Goal: Find contact information: Find contact information

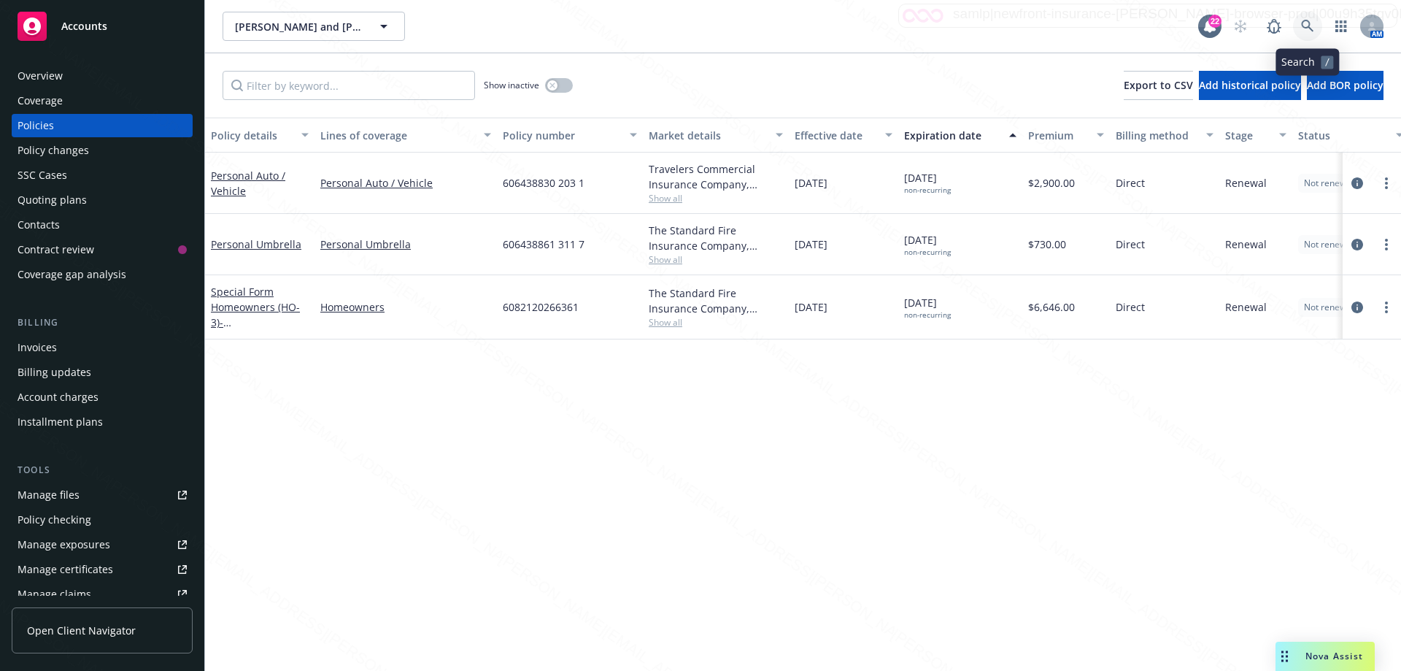
click at [1307, 32] on icon at bounding box center [1307, 26] width 13 height 13
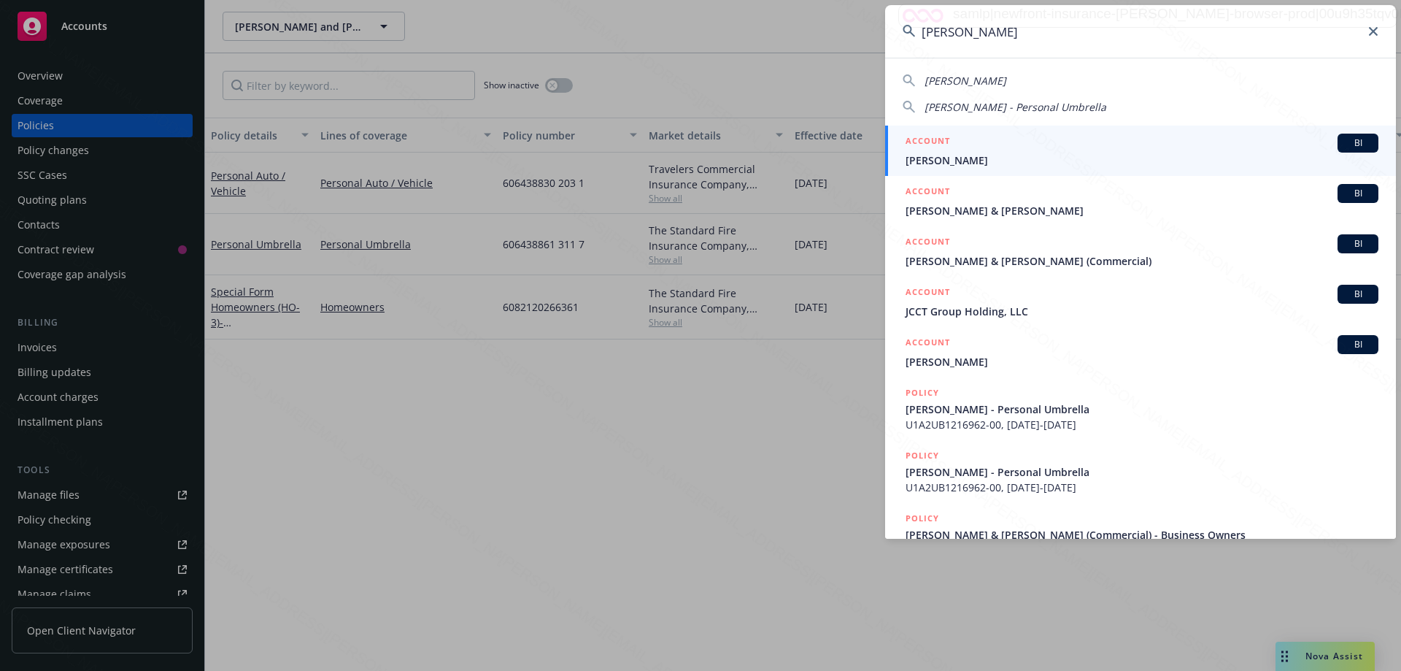
type input "[PERSON_NAME]"
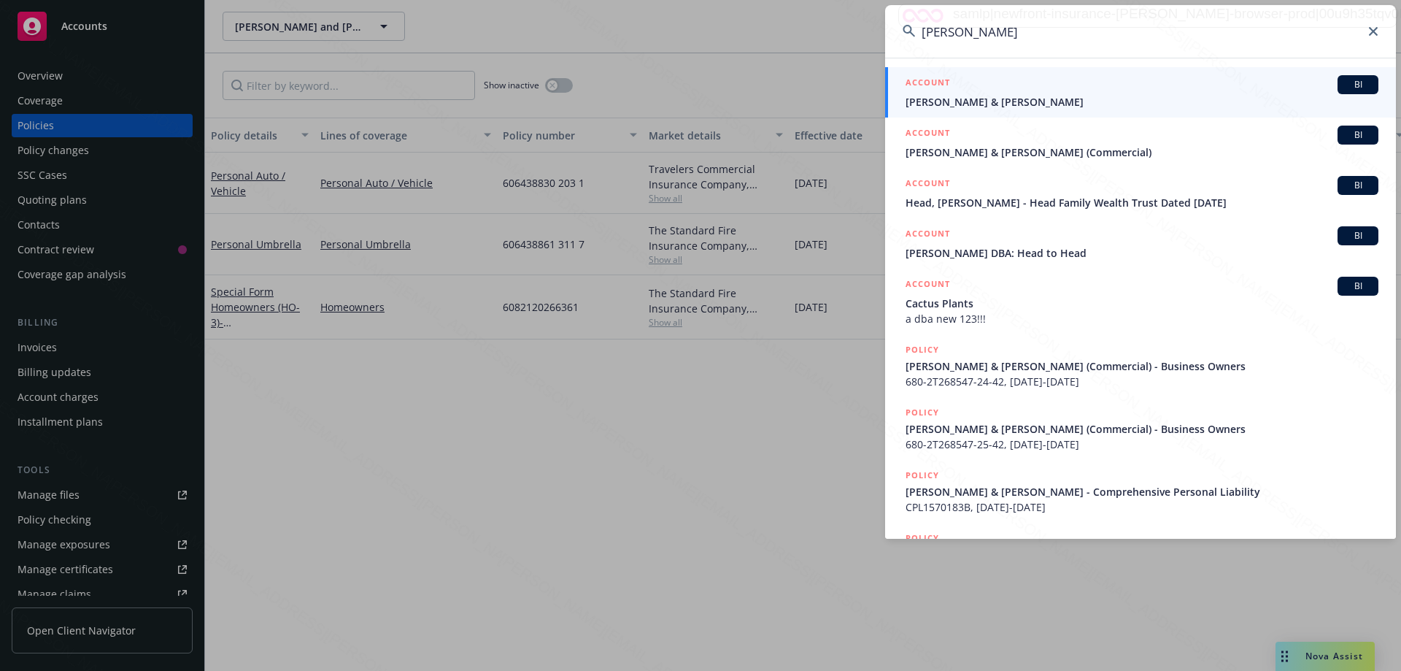
click at [989, 92] on div "ACCOUNT BI" at bounding box center [1141, 84] width 473 height 19
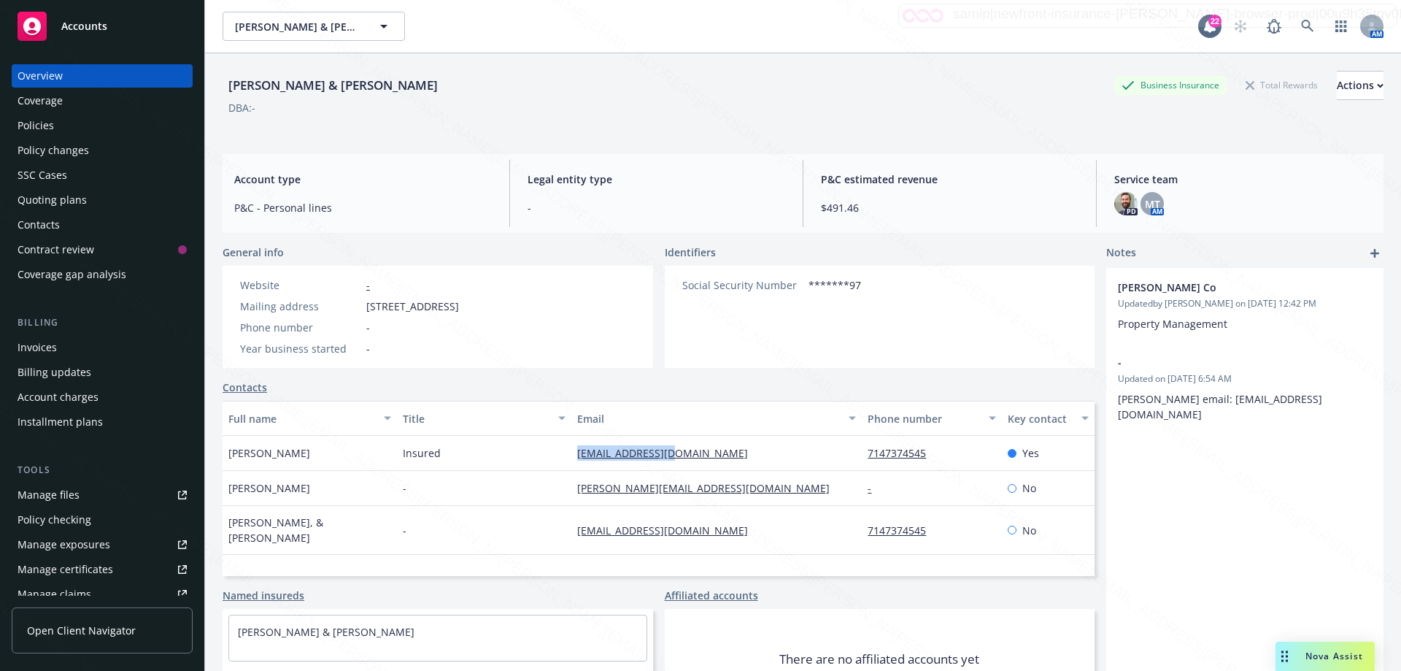
drag, startPoint x: 566, startPoint y: 454, endPoint x: 692, endPoint y: 453, distance: 126.2
click at [692, 453] on div "[PERSON_NAME] Insured [EMAIL_ADDRESS][DOMAIN_NAME] 7147374545 Yes" at bounding box center [659, 453] width 872 height 35
copy div "[EMAIL_ADDRESS][DOMAIN_NAME]"
